Goal: Navigation & Orientation: Find specific page/section

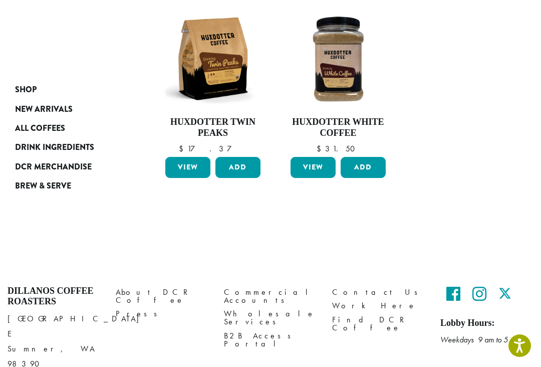
scroll to position [389, 0]
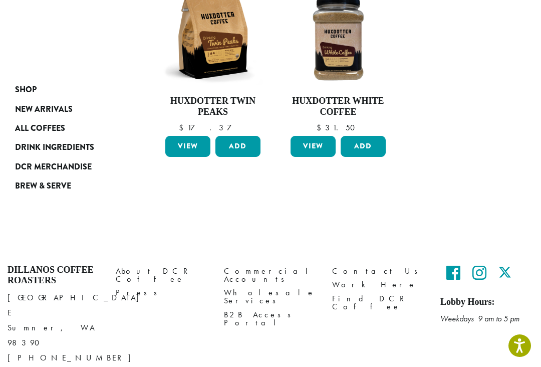
click at [25, 147] on span "Drink Ingredients" at bounding box center [54, 147] width 79 height 13
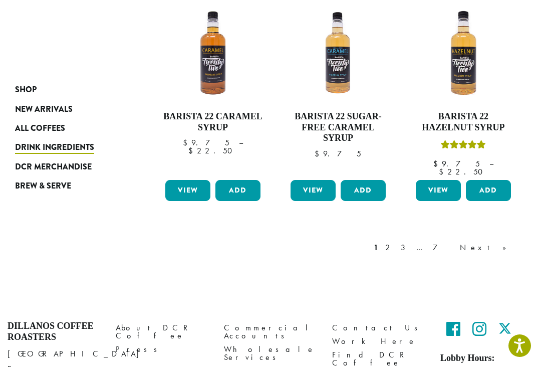
scroll to position [824, 0]
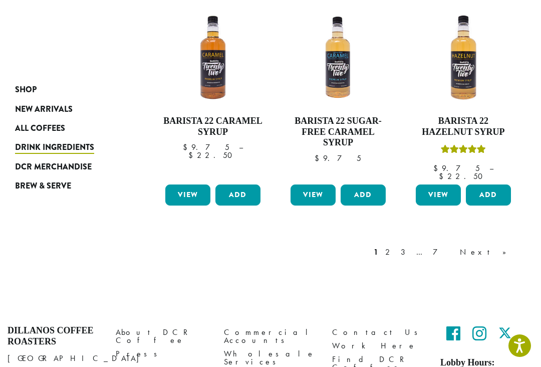
click at [18, 93] on span "Shop" at bounding box center [26, 90] width 22 height 13
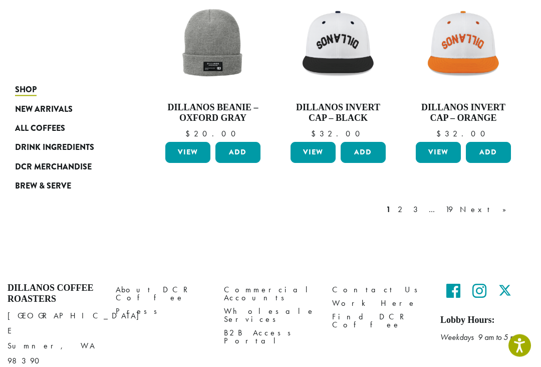
scroll to position [804, 0]
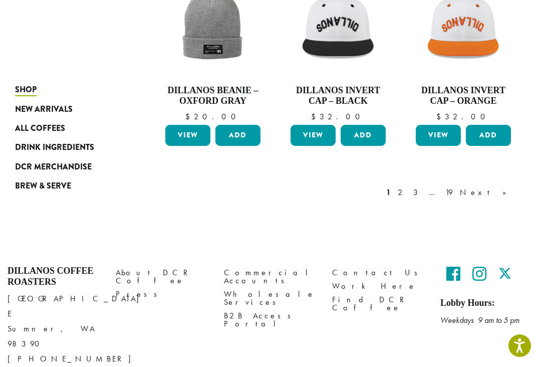
click at [30, 114] on span "New Arrivals" at bounding box center [44, 109] width 58 height 13
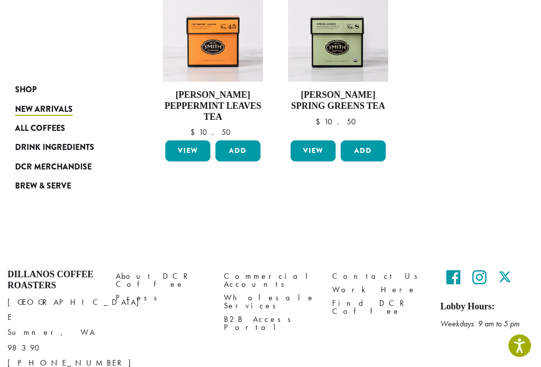
scroll to position [813, 0]
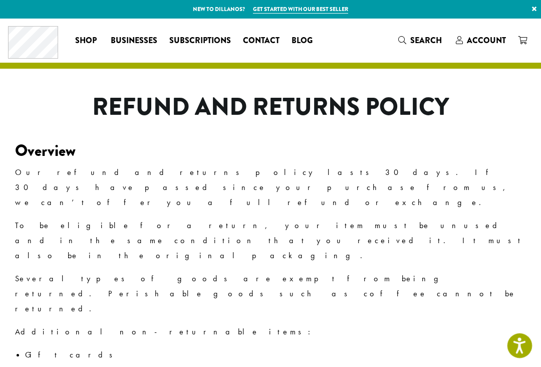
click at [520, 341] on icon "Open accessiBe: accessibility options, statement and help" at bounding box center [520, 345] width 12 height 16
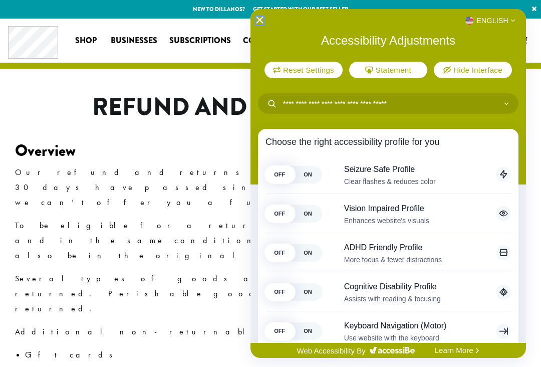
click at [258, 18] on icon "Close Accessibility Interface" at bounding box center [260, 20] width 7 height 7
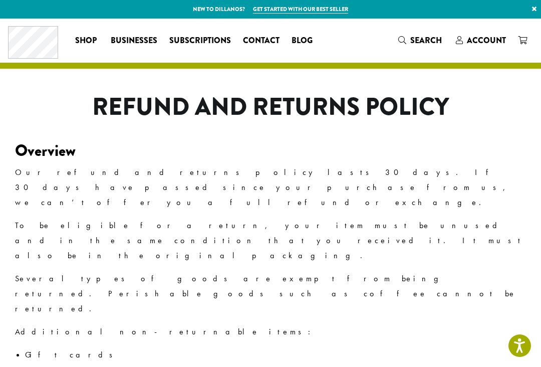
click at [493, 41] on span "Account" at bounding box center [486, 41] width 39 height 12
